Goal: Task Accomplishment & Management: Complete application form

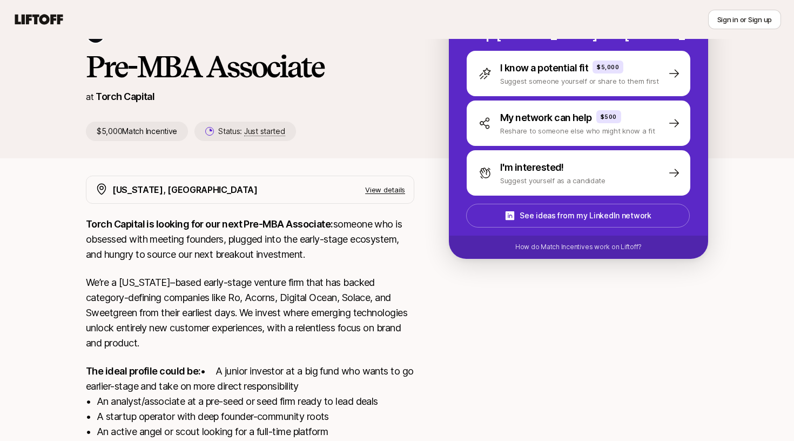
scroll to position [81, 0]
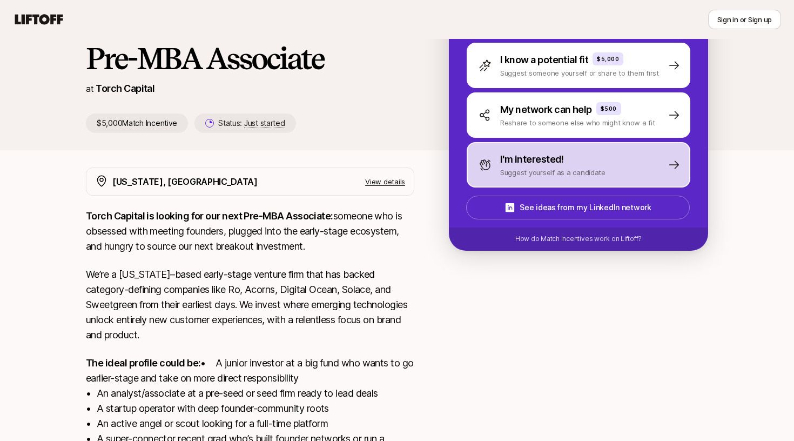
click at [524, 166] on p "I'm interested!" at bounding box center [532, 159] width 64 height 15
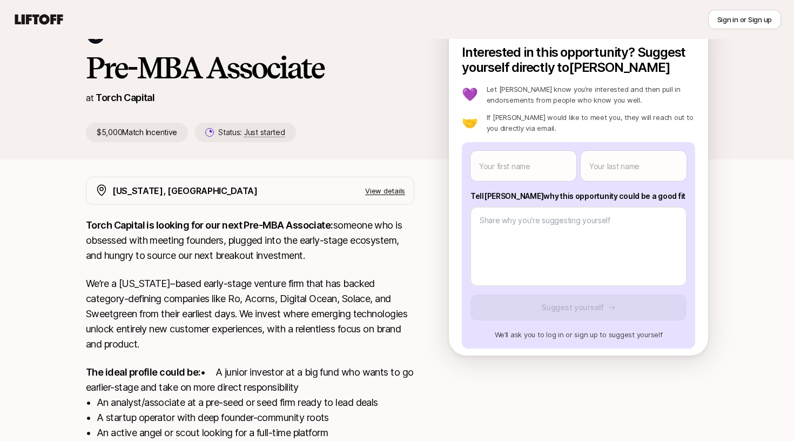
scroll to position [78, 0]
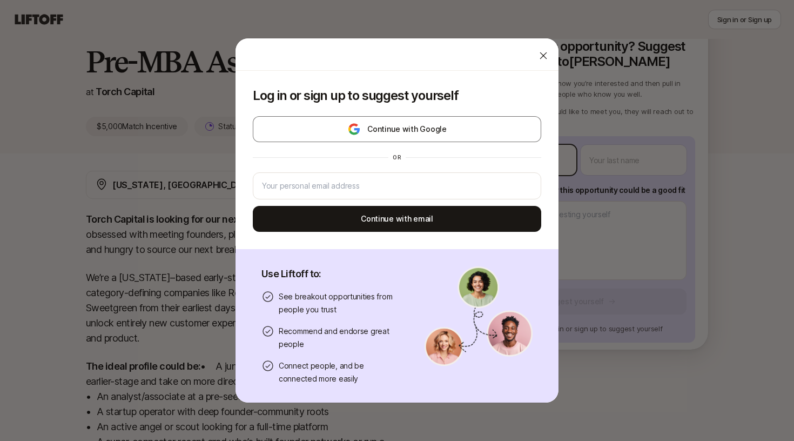
click at [530, 165] on body "New to Liftoff? See how it works Sign in or Sign up Sign in or Sign up [PERSON_…" at bounding box center [397, 142] width 794 height 441
click at [541, 58] on icon at bounding box center [543, 55] width 11 height 11
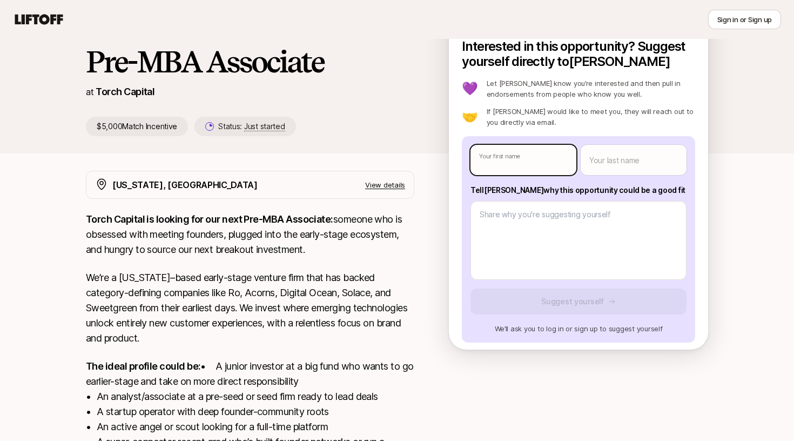
type textarea "x"
click at [525, 163] on body "New to Liftoff? See how it works Sign in or Sign up Sign in or Sign up [PERSON_…" at bounding box center [397, 142] width 794 height 441
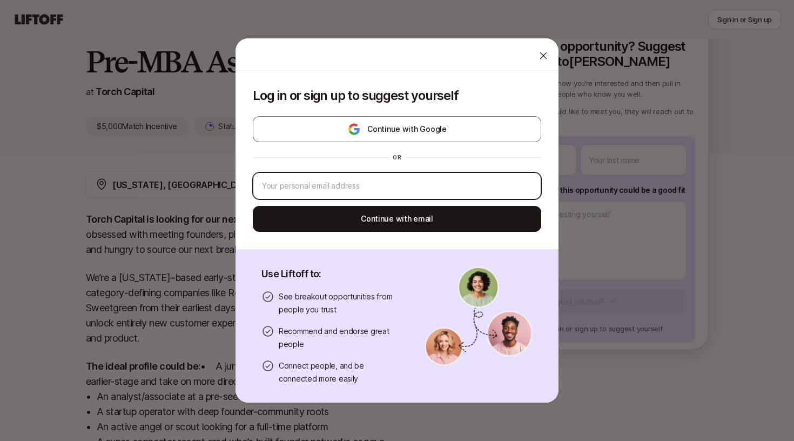
click at [415, 185] on input "email" at bounding box center [397, 185] width 270 height 13
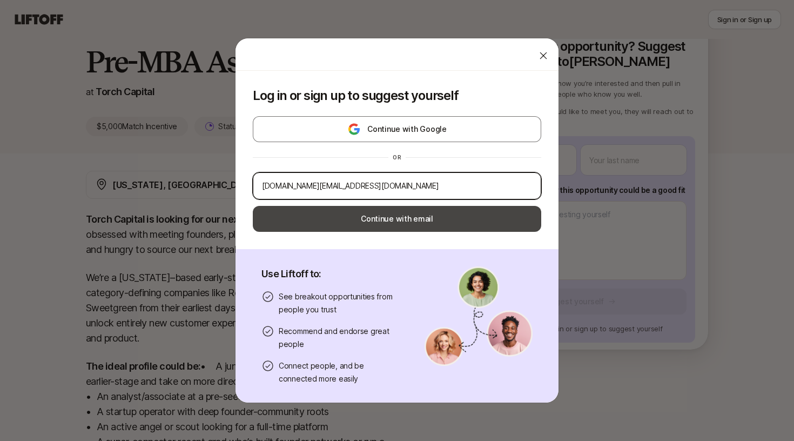
type input "[DOMAIN_NAME][EMAIL_ADDRESS][DOMAIN_NAME]"
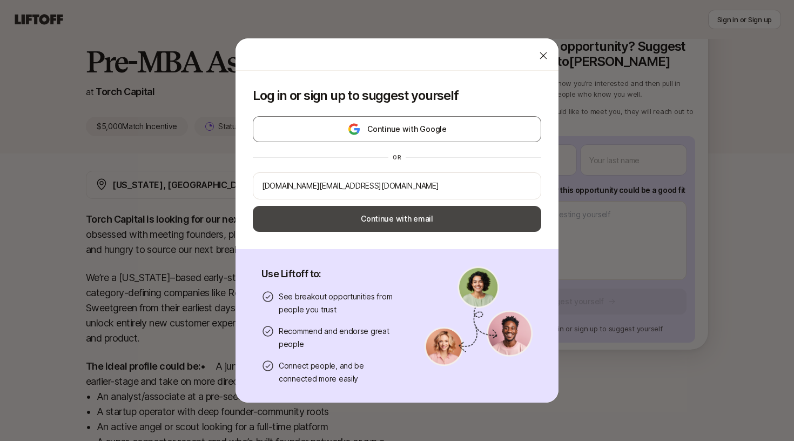
click at [426, 224] on button "Continue with email" at bounding box center [397, 219] width 288 height 26
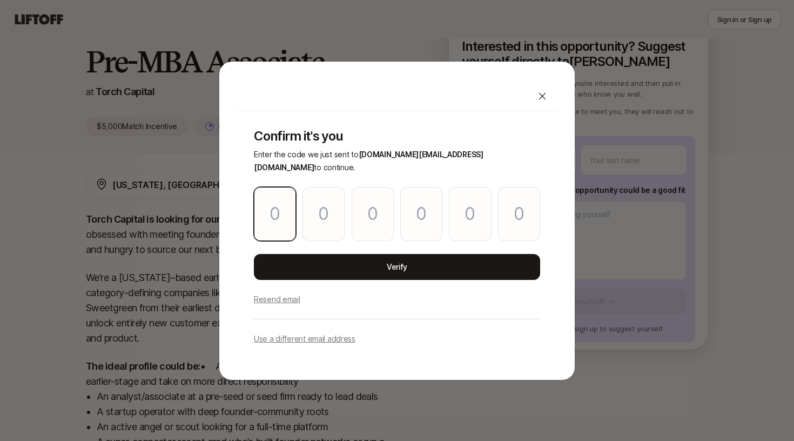
type input "2"
type input "0"
type input "9"
type input "8"
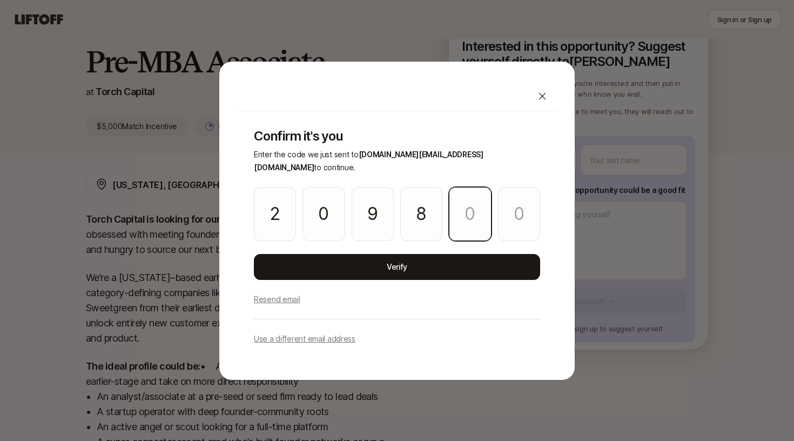
type input "8"
type input "3"
click at [450, 242] on div "Confirm it's you Enter the code we just sent to [DOMAIN_NAME][EMAIL_ADDRESS][DO…" at bounding box center [397, 236] width 321 height 251
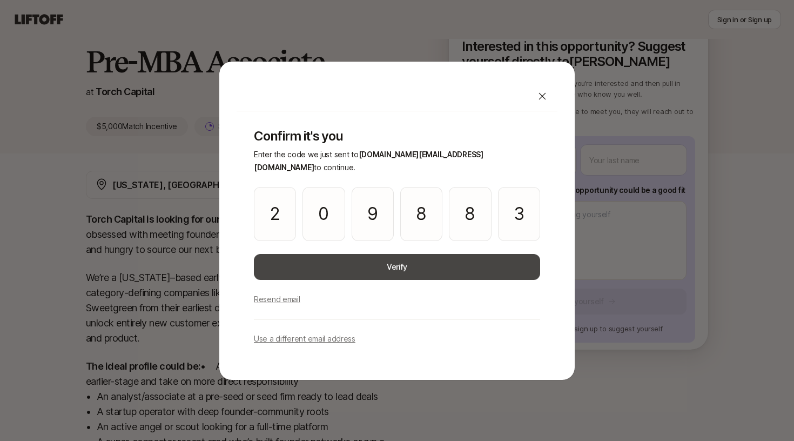
click at [451, 254] on button "Verify" at bounding box center [397, 267] width 286 height 26
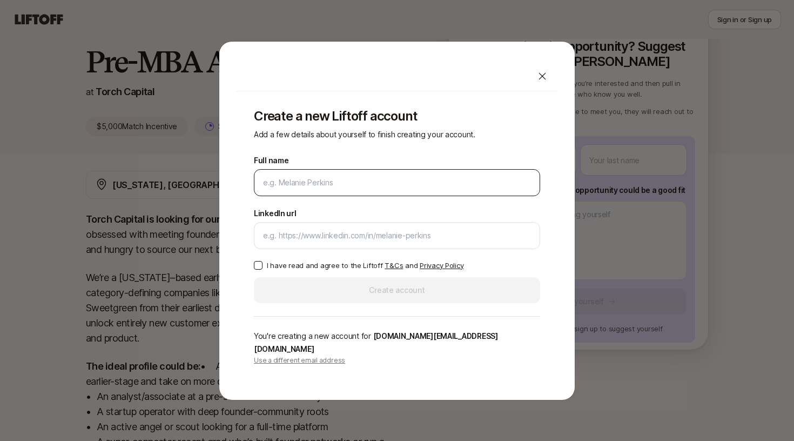
click at [428, 189] on input "Full name" at bounding box center [397, 182] width 268 height 13
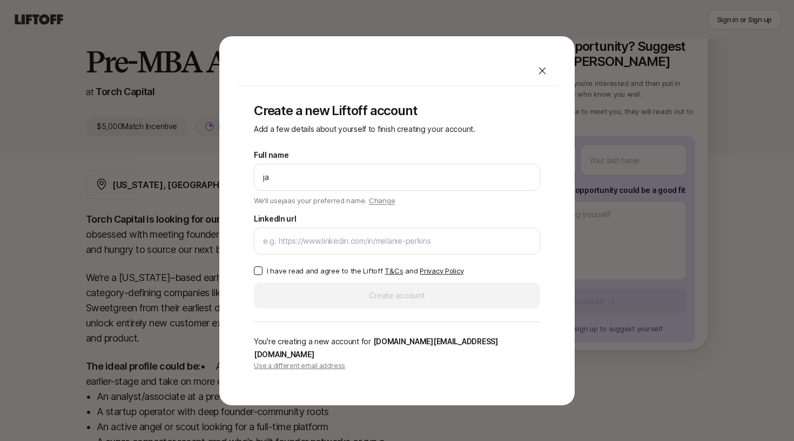
type input "j"
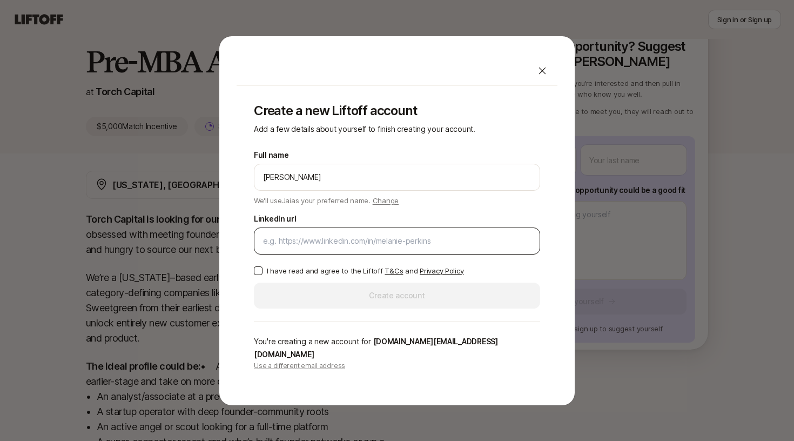
type input "[PERSON_NAME]"
drag, startPoint x: 418, startPoint y: 258, endPoint x: 417, endPoint y: 246, distance: 11.4
click at [418, 254] on div at bounding box center [397, 240] width 286 height 27
click at [417, 246] on input "LinkedIn url" at bounding box center [397, 240] width 268 height 13
click at [387, 245] on input "LinkedIn url" at bounding box center [397, 240] width 268 height 13
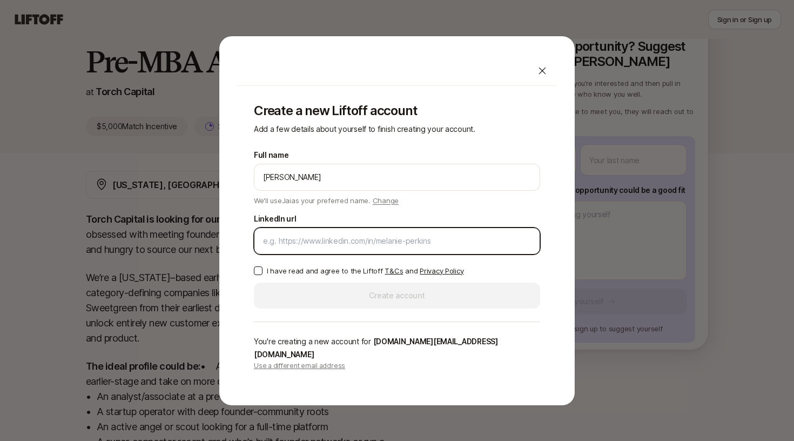
paste input "[DOMAIN_NAME][URL][PERSON_NAME]"
type input "[DOMAIN_NAME][URL][PERSON_NAME]"
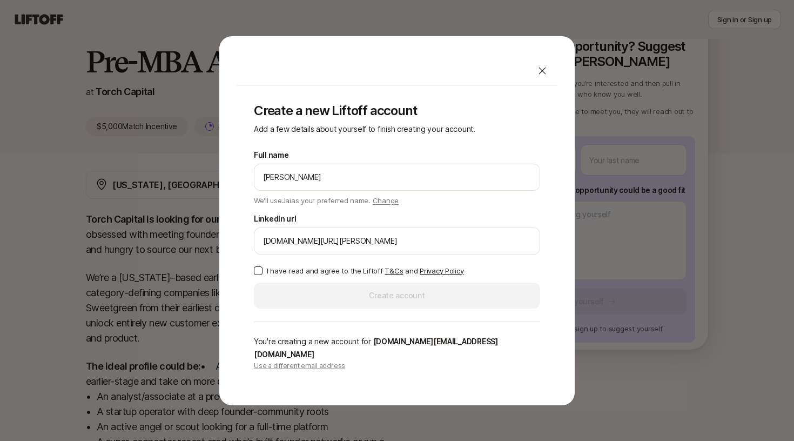
click at [289, 276] on p "I have read and agree to the Liftoff T&Cs and Privacy Policy" at bounding box center [365, 270] width 197 height 11
click at [263, 275] on button "I have read and agree to the Liftoff T&Cs and Privacy Policy" at bounding box center [258, 270] width 9 height 9
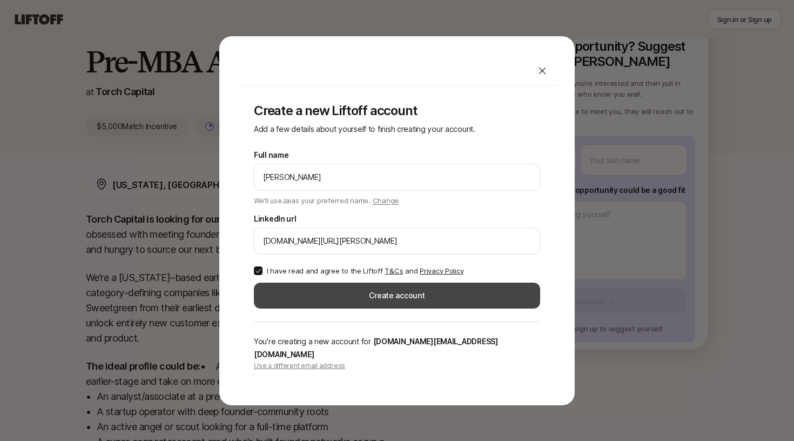
click at [307, 305] on button "Create account" at bounding box center [397, 296] width 286 height 26
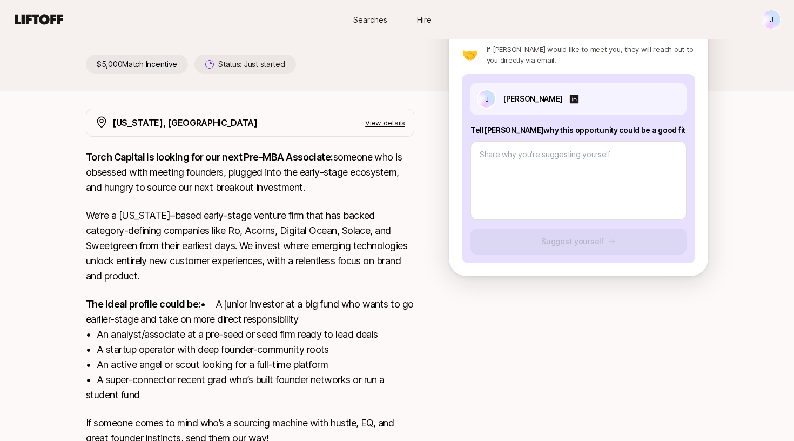
scroll to position [117, 0]
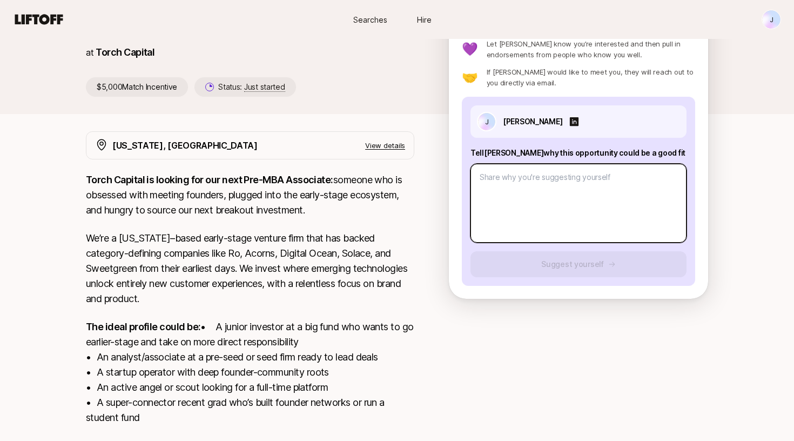
click at [549, 173] on textarea at bounding box center [579, 203] width 216 height 79
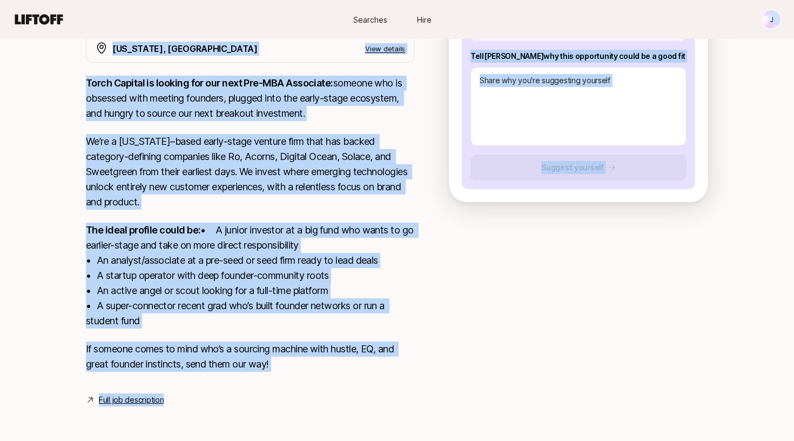
scroll to position [229, 0]
drag, startPoint x: 89, startPoint y: 142, endPoint x: 306, endPoint y: 360, distance: 308.6
click at [306, 360] on div "[PERSON_NAME] and [PERSON_NAME] are looking for Pre-MBA Associate at Torch Capi…" at bounding box center [397, 141] width 794 height 581
copy div "Lor-IPS Dolorsita co Adipi Elitsed $2,072 Doeiu Temporinc Utlabo: Etdo magnaal …"
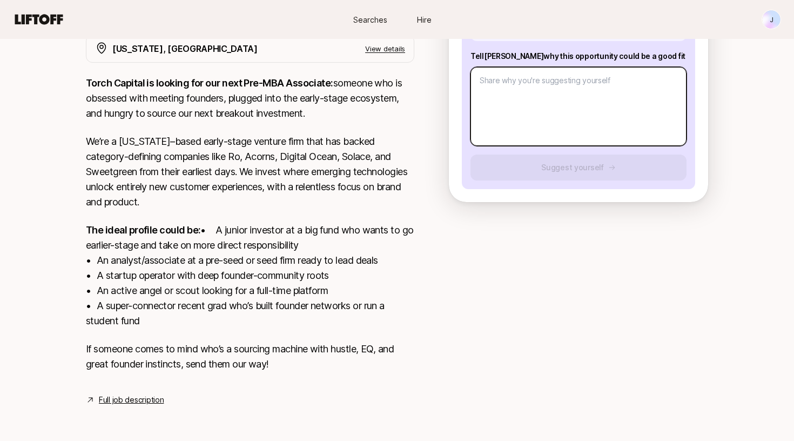
click at [547, 94] on textarea at bounding box center [579, 106] width 216 height 79
paste textarea "Hi [PERSON_NAME], I believe I’m a strong fit for [PERSON_NAME]’s Pre-MBA Associ…"
type textarea "x"
type textarea "Hi [PERSON_NAME], I believe I’m a strong fit for [PERSON_NAME]’s Pre-MBA Associ…"
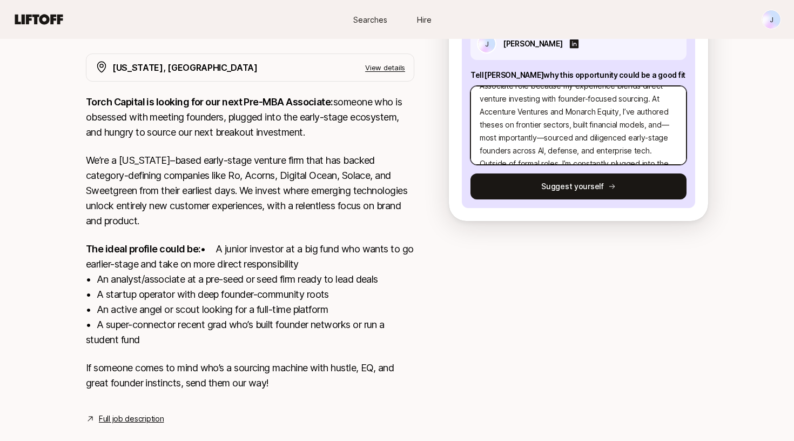
scroll to position [41, 0]
click at [628, 124] on textarea "Hi [PERSON_NAME], I believe I’m a strong fit for [PERSON_NAME]’s Pre-MBA Associ…" at bounding box center [579, 125] width 216 height 79
type textarea "x"
type textarea "Hi [PERSON_NAME], I believe I’m a strong fit for [PERSON_NAME]’s Pre-MBA Associ…"
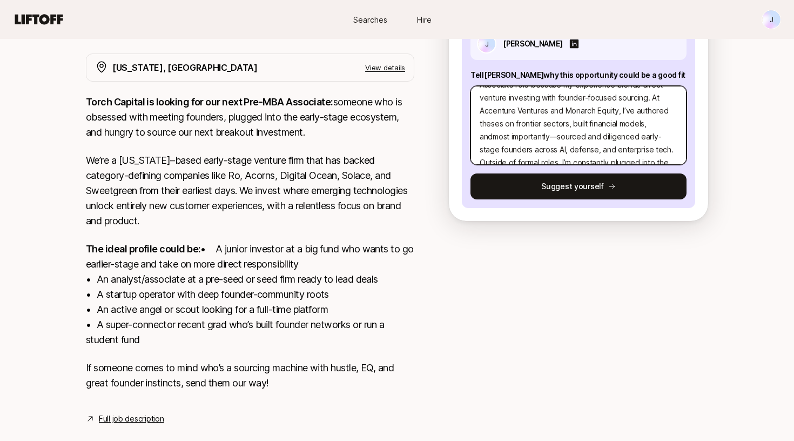
type textarea "x"
type textarea "Hi [PERSON_NAME], I believe I’m a strong fit for [PERSON_NAME]’s Pre-MBA Associ…"
click at [520, 137] on textarea "Hi [PERSON_NAME], I believe I’m a strong fit for [PERSON_NAME]’s Pre-MBA Associ…" at bounding box center [579, 125] width 216 height 79
type textarea "x"
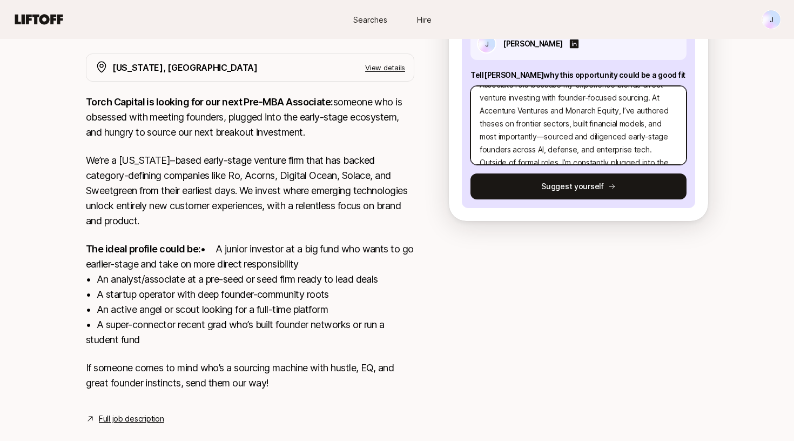
type textarea "Hi [PERSON_NAME], I believe I’m a strong fit for [PERSON_NAME]’s Pre-MBA Associ…"
type textarea "x"
type textarea "Hi [PERSON_NAME], I believe I’m a strong fit for [PERSON_NAME]’s Pre-MBA Associ…"
type textarea "x"
type textarea "Hi [PERSON_NAME], I believe I’m a strong fit for [PERSON_NAME]’s Pre-MBA Associ…"
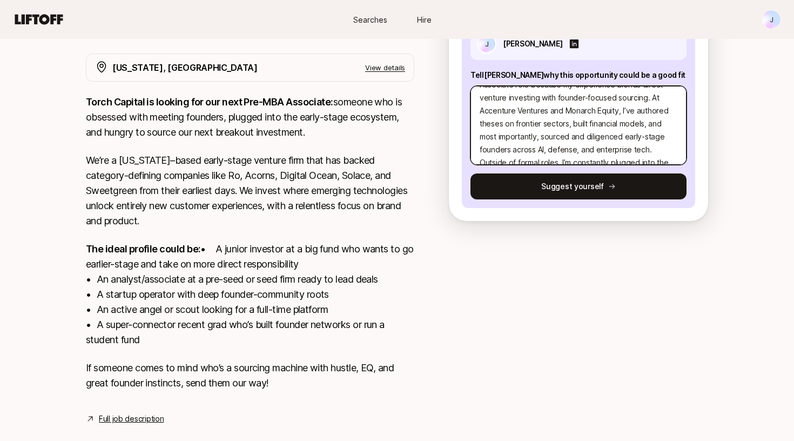
click at [588, 138] on textarea "Hi [PERSON_NAME], I believe I’m a strong fit for [PERSON_NAME]’s Pre-MBA Associ…" at bounding box center [579, 125] width 216 height 79
type textarea "x"
type textarea "Hi [PERSON_NAME], I believe I’m a strong fit for [PERSON_NAME]’s Pre-MBA Associ…"
type textarea "x"
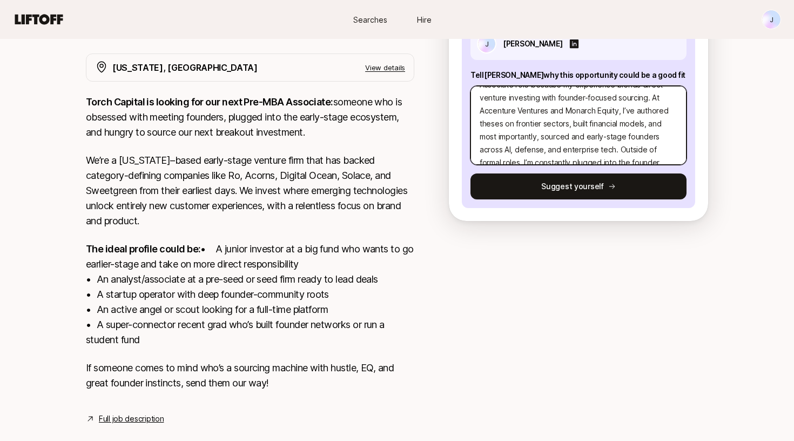
type textarea "Hi [PERSON_NAME], I believe I’m a strong fit for [PERSON_NAME]’s Pre-MBA Associ…"
type textarea "x"
type textarea "Hi [PERSON_NAME], I believe I’m a strong fit for [PERSON_NAME]’s Pre-MBA Associ…"
type textarea "x"
type textarea "Hi [PERSON_NAME], I believe I’m a strong fit for [PERSON_NAME]’s Pre-MBA Associ…"
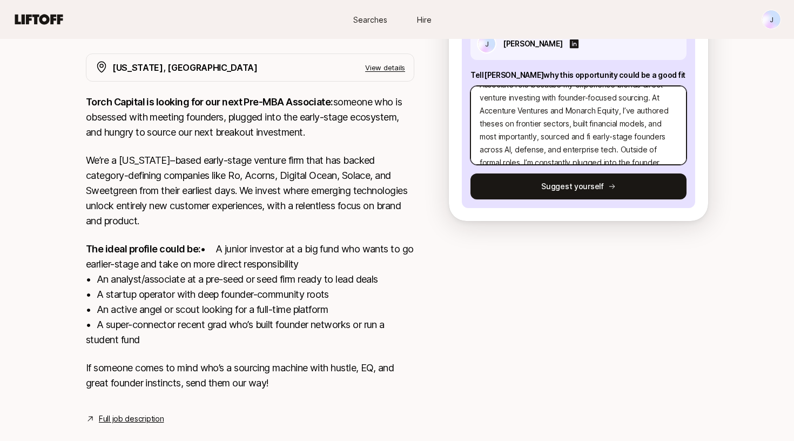
type textarea "x"
type textarea "Hi [PERSON_NAME], I believe I’m a strong fit for [PERSON_NAME]’s Pre-MBA Associ…"
type textarea "x"
type textarea "Hi [PERSON_NAME], I believe I’m a strong fit for [PERSON_NAME]’s Pre-MBA Associ…"
type textarea "x"
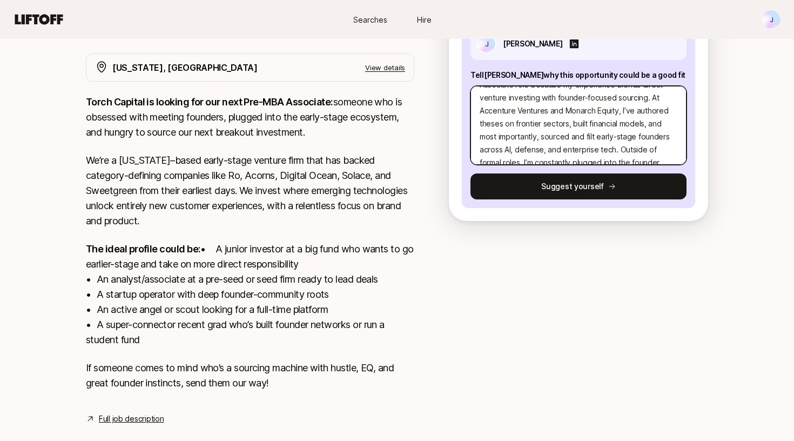
type textarea "Hi [PERSON_NAME], I believe I’m a strong fit for [PERSON_NAME]’s Pre-MBA Associ…"
type textarea "x"
type textarea "Hi [PERSON_NAME], I believe I’m a strong fit for [PERSON_NAME]’s Pre-MBA Associ…"
type textarea "x"
type textarea "Hi [PERSON_NAME], I believe I’m a strong fit for [PERSON_NAME]’s Pre-MBA Associ…"
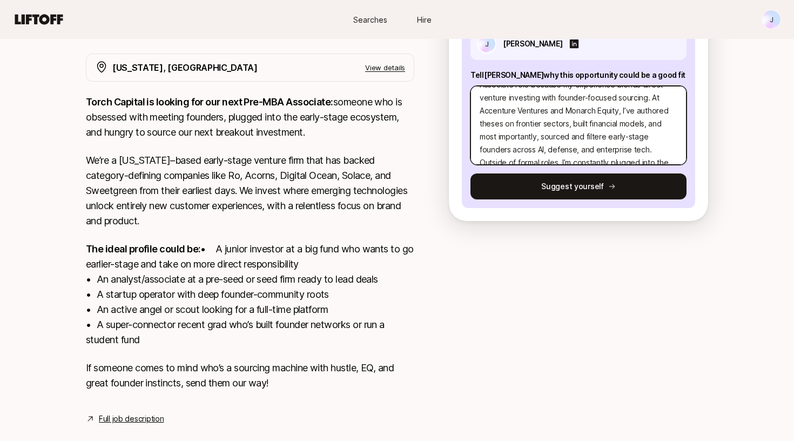
type textarea "x"
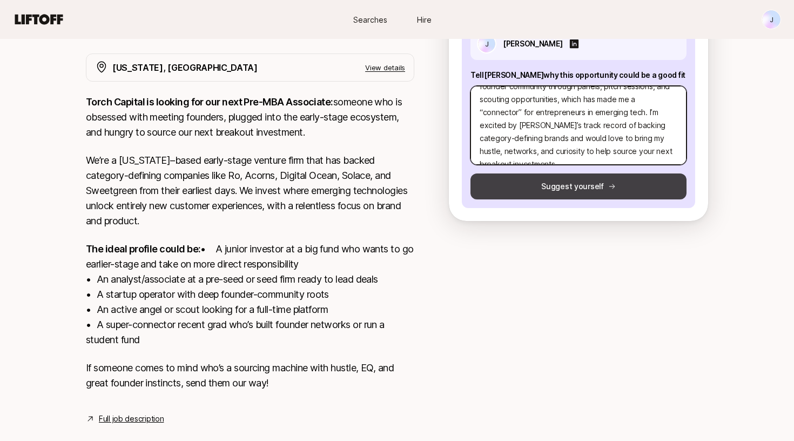
type textarea "Hi [PERSON_NAME], I believe I’m a strong fit for [PERSON_NAME]’s Pre-MBA Associ…"
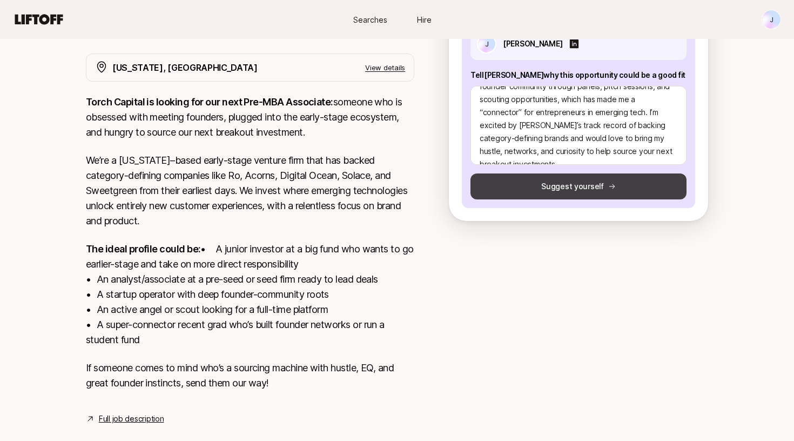
click at [609, 193] on button "Suggest yourself" at bounding box center [579, 186] width 216 height 26
type textarea "x"
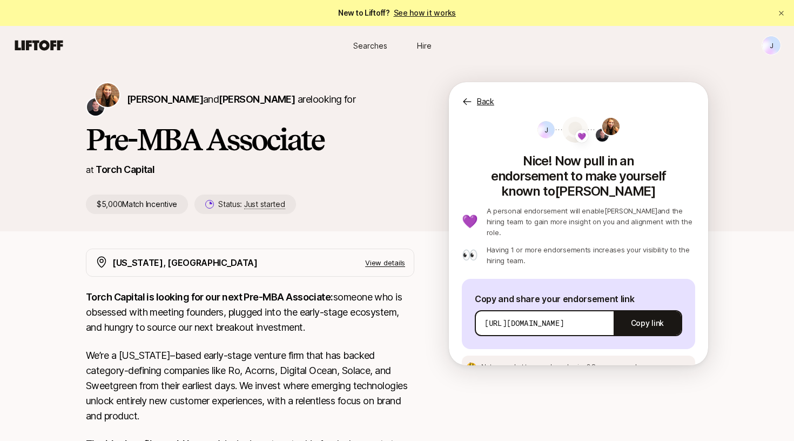
scroll to position [0, 0]
click at [601, 135] on img at bounding box center [602, 135] width 13 height 13
click at [164, 100] on span "[PERSON_NAME]" at bounding box center [165, 98] width 76 height 11
click at [243, 100] on span "[PERSON_NAME]" at bounding box center [257, 98] width 76 height 11
